Goal: Go to known website: Go to known website

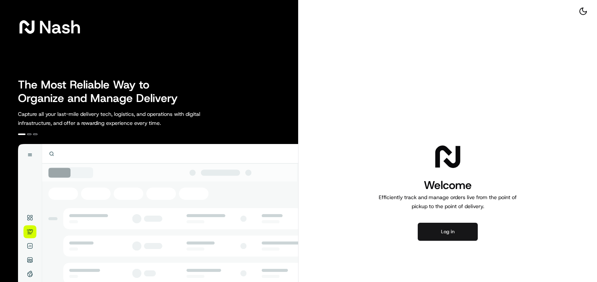
click at [435, 232] on button "Log in" at bounding box center [447, 232] width 60 height 18
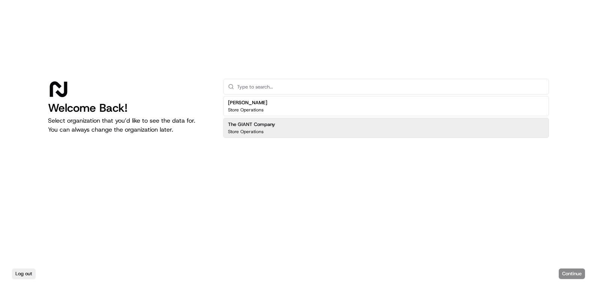
click at [266, 123] on h2 "The GIANT Company" at bounding box center [251, 124] width 47 height 7
click at [564, 269] on button "Continue" at bounding box center [571, 273] width 26 height 10
